Goal: Transaction & Acquisition: Purchase product/service

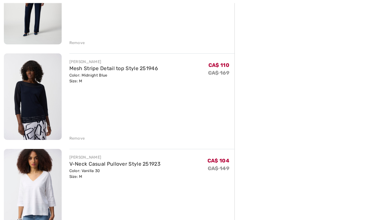
scroll to position [318, 0]
click at [164, 134] on div "Remove" at bounding box center [152, 137] width 166 height 7
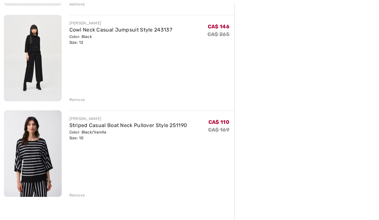
scroll to position [834, 0]
click at [146, 191] on div "Remove" at bounding box center [152, 194] width 166 height 7
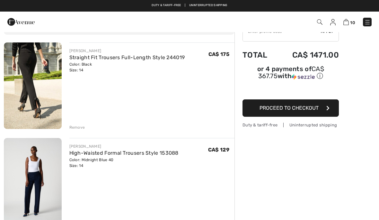
scroll to position [0, 0]
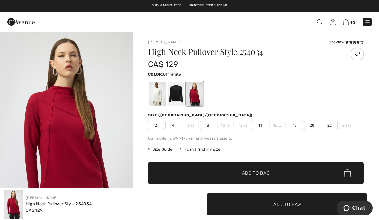
click at [164, 98] on div at bounding box center [157, 94] width 17 height 24
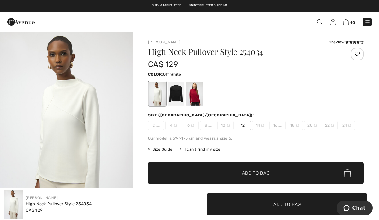
click at [246, 131] on div "High Neck Pullover Style 254034 CA$ 129 Color: Off White Size (CA/US): 2 4 6 8 …" at bounding box center [256, 133] width 216 height 170
click at [249, 173] on span "Add to Bag" at bounding box center [256, 173] width 28 height 7
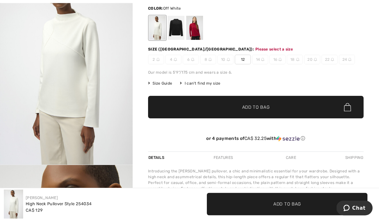
scroll to position [66, 0]
click at [245, 62] on span "12" at bounding box center [243, 60] width 16 height 10
click at [266, 108] on span "Add to Bag" at bounding box center [256, 107] width 28 height 7
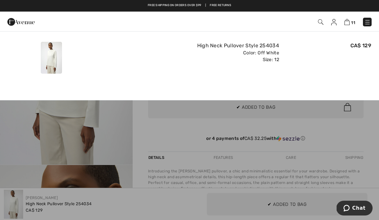
scroll to position [0, 0]
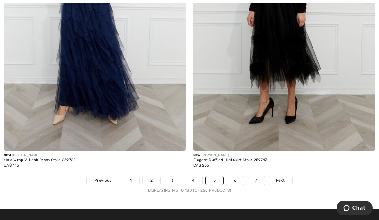
scroll to position [5579, 0]
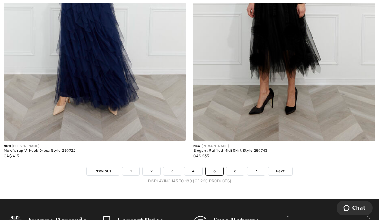
click at [236, 168] on link "6" at bounding box center [236, 171] width 18 height 8
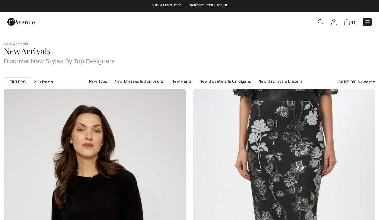
checkbox input "true"
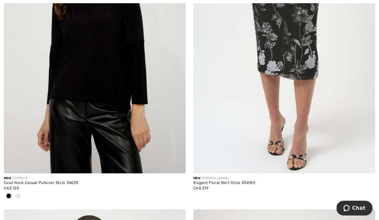
scroll to position [192, 0]
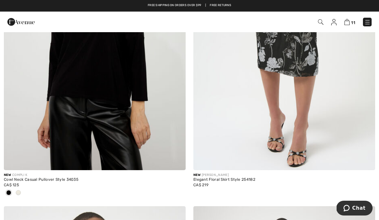
click at [25, 190] on div at bounding box center [95, 193] width 182 height 11
click at [24, 190] on div at bounding box center [95, 193] width 182 height 11
click at [21, 190] on div at bounding box center [19, 193] width 10 height 11
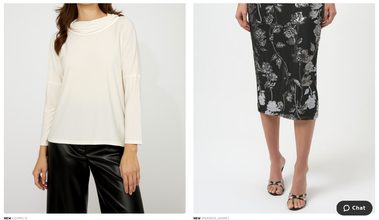
scroll to position [158, 0]
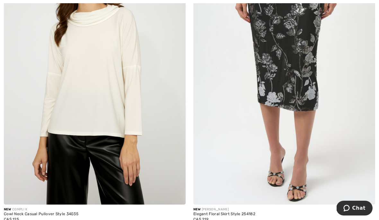
click at [98, 114] on img at bounding box center [95, 68] width 182 height 273
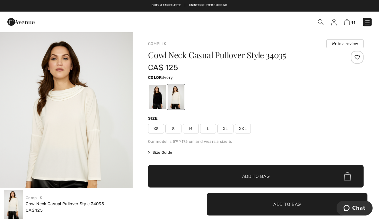
click at [182, 95] on div at bounding box center [176, 97] width 17 height 24
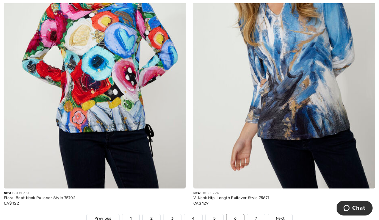
scroll to position [5534, 0]
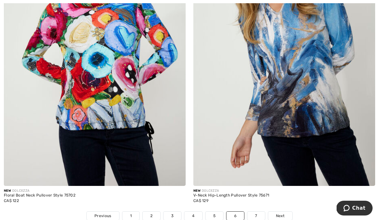
click at [254, 213] on link "7" at bounding box center [256, 216] width 17 height 8
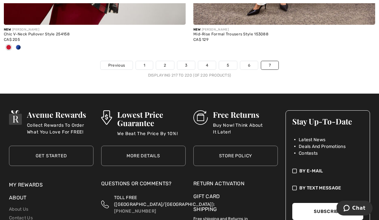
scroll to position [636, 0]
